Goal: Transaction & Acquisition: Purchase product/service

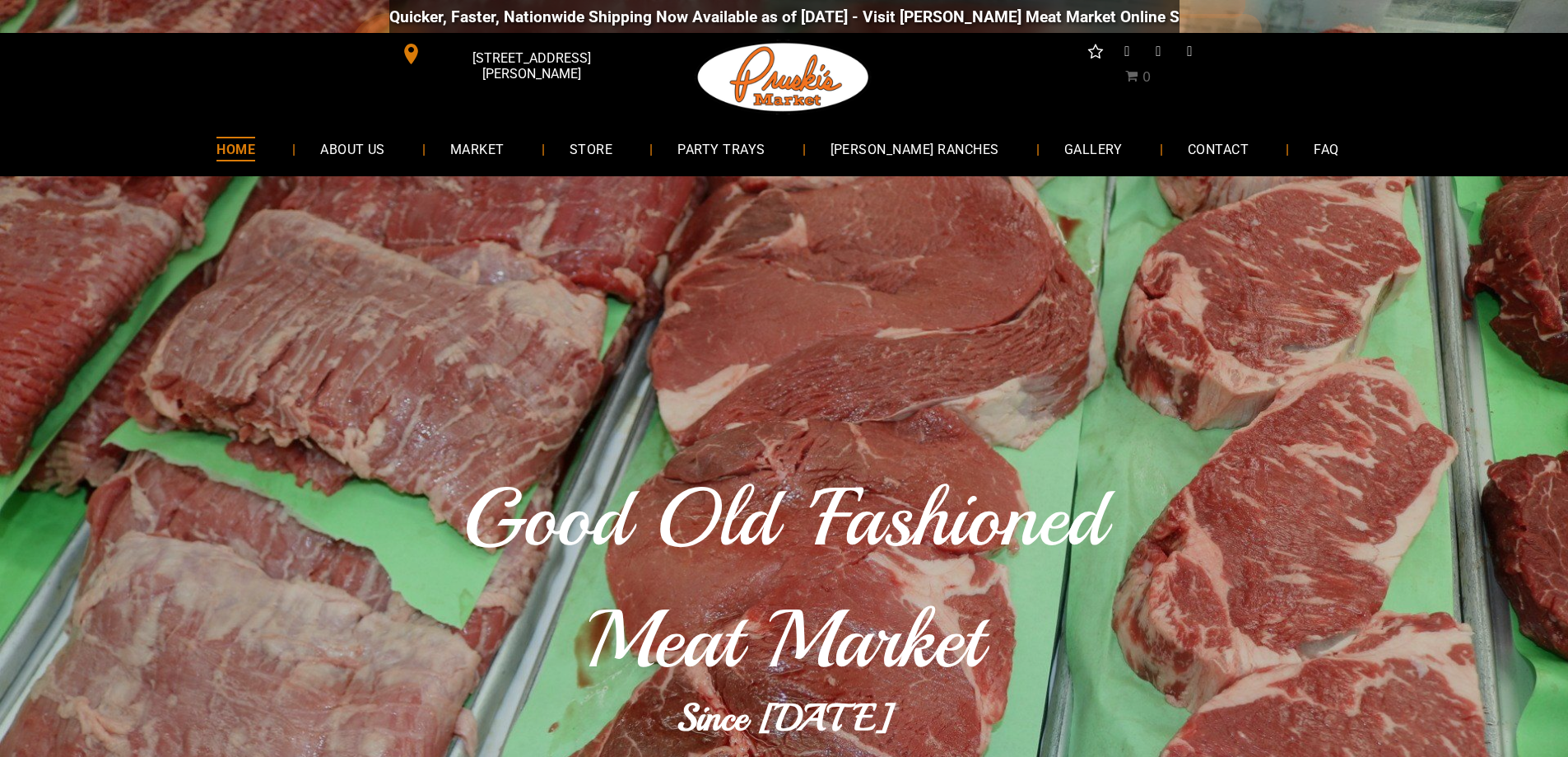
click at [255, 139] on span "HOME" at bounding box center [235, 149] width 38 height 24
click at [385, 153] on span "ABOUT US" at bounding box center [352, 149] width 65 height 24
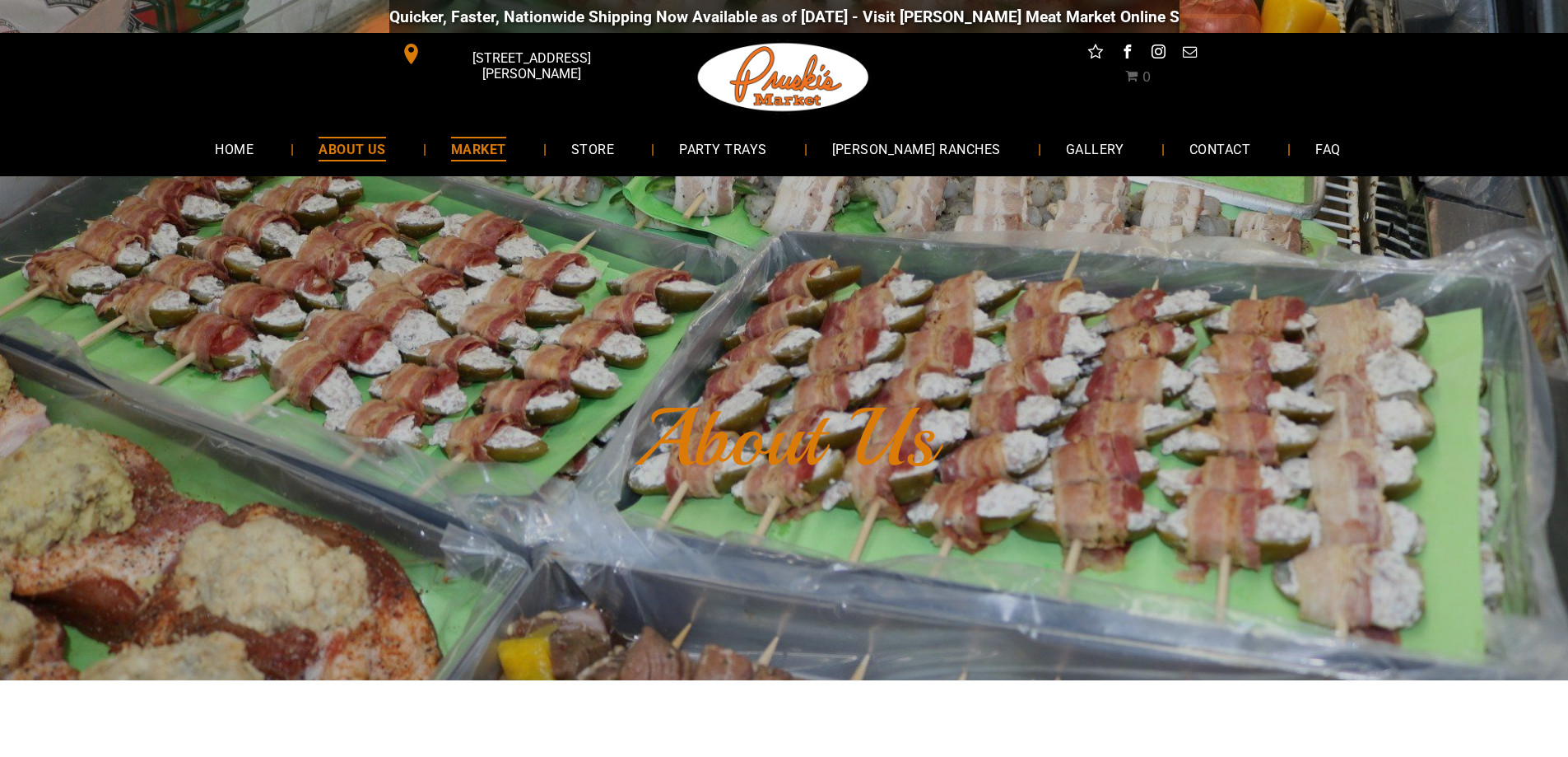
click at [506, 146] on span "MARKET" at bounding box center [478, 149] width 55 height 24
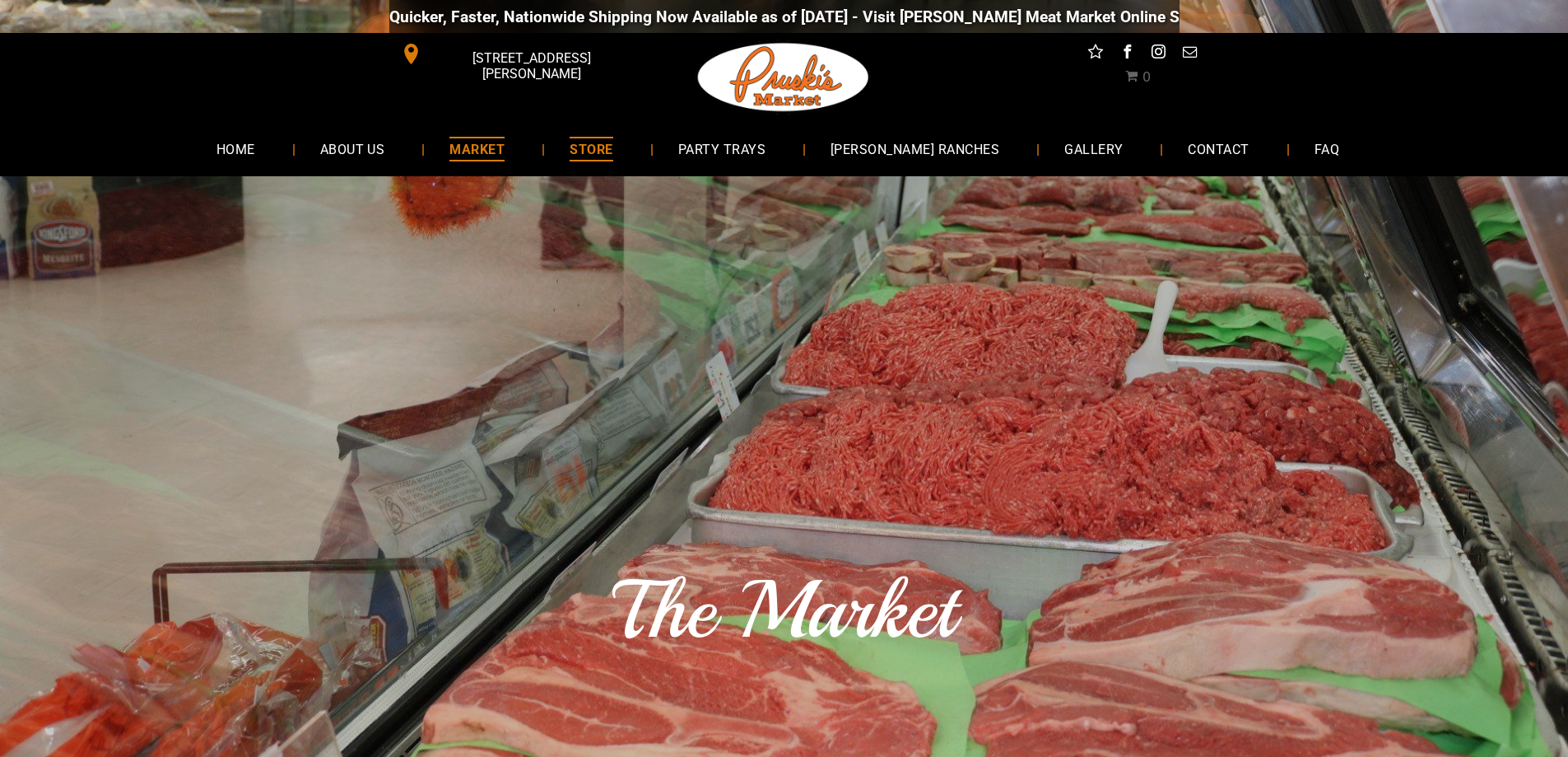
click at [612, 147] on span "STORE" at bounding box center [591, 149] width 43 height 24
